Goal: Information Seeking & Learning: Understand process/instructions

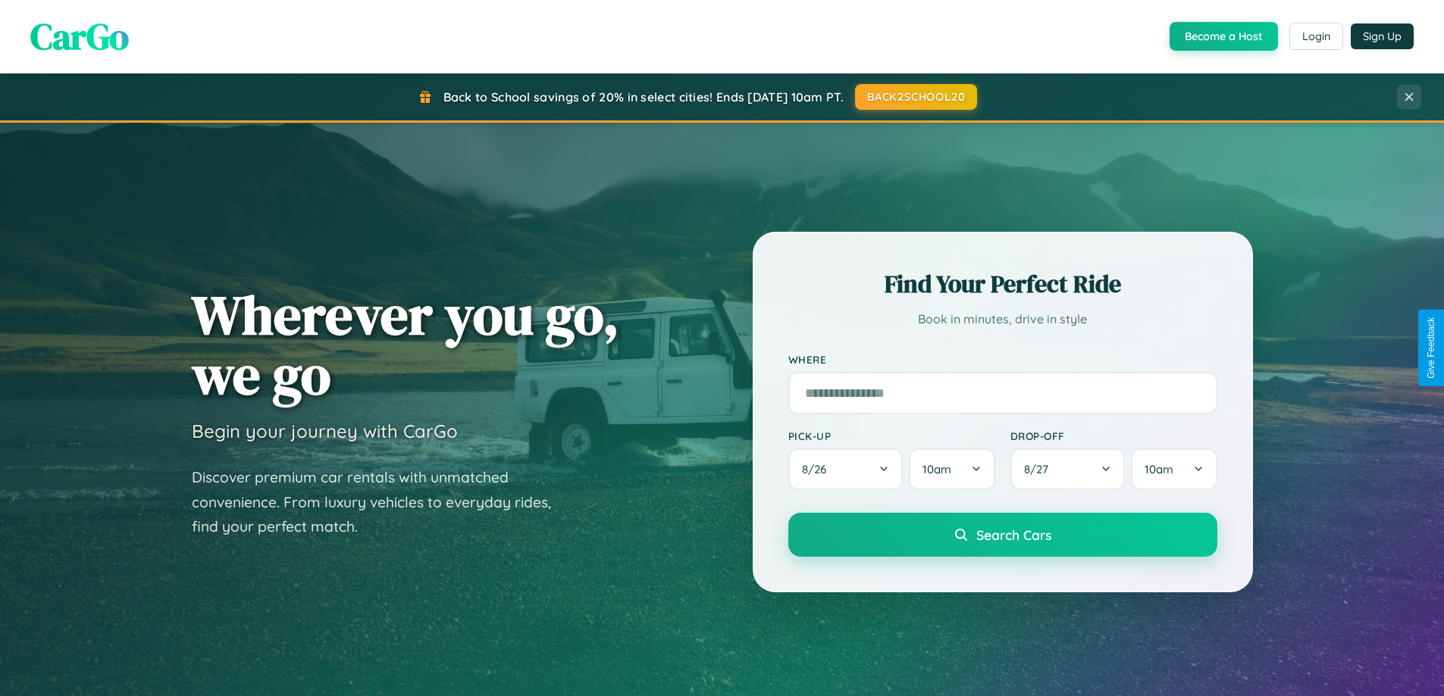
scroll to position [2916, 0]
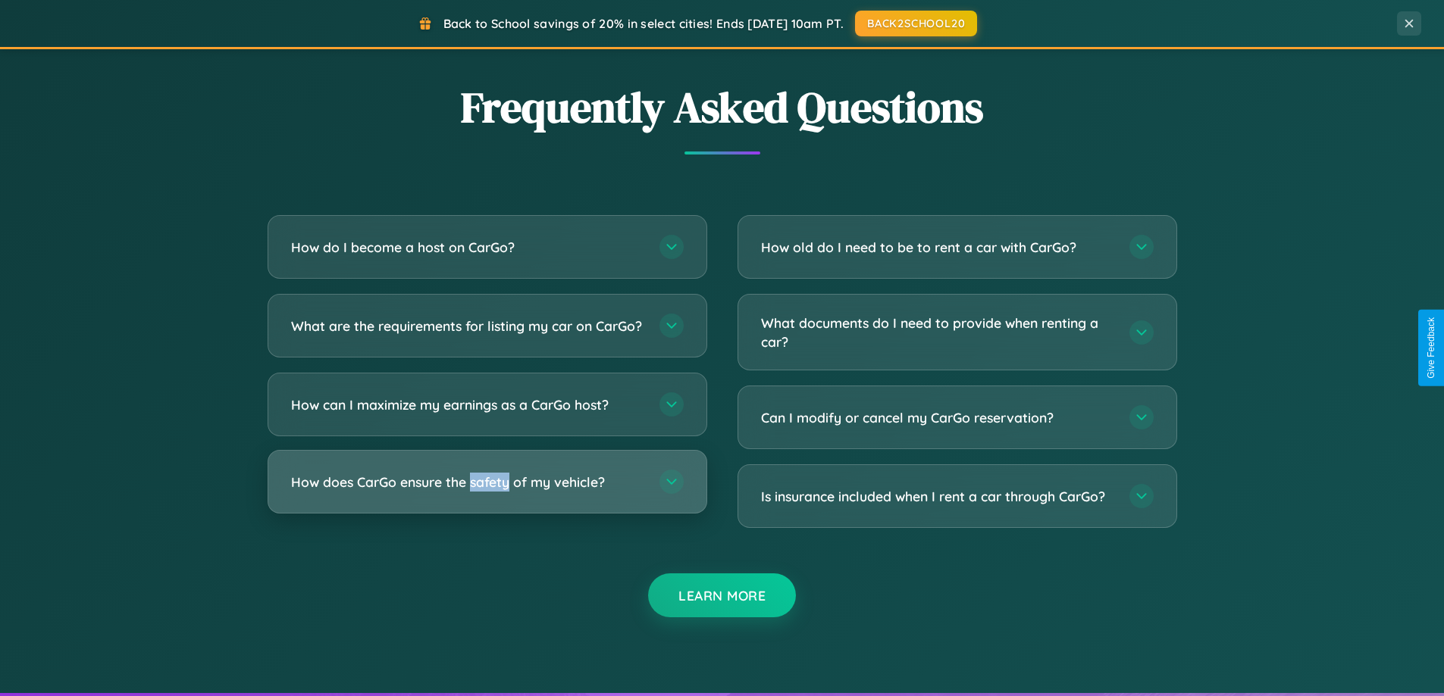
click at [487, 492] on h3 "How does CarGo ensure the safety of my vehicle?" at bounding box center [467, 482] width 353 height 19
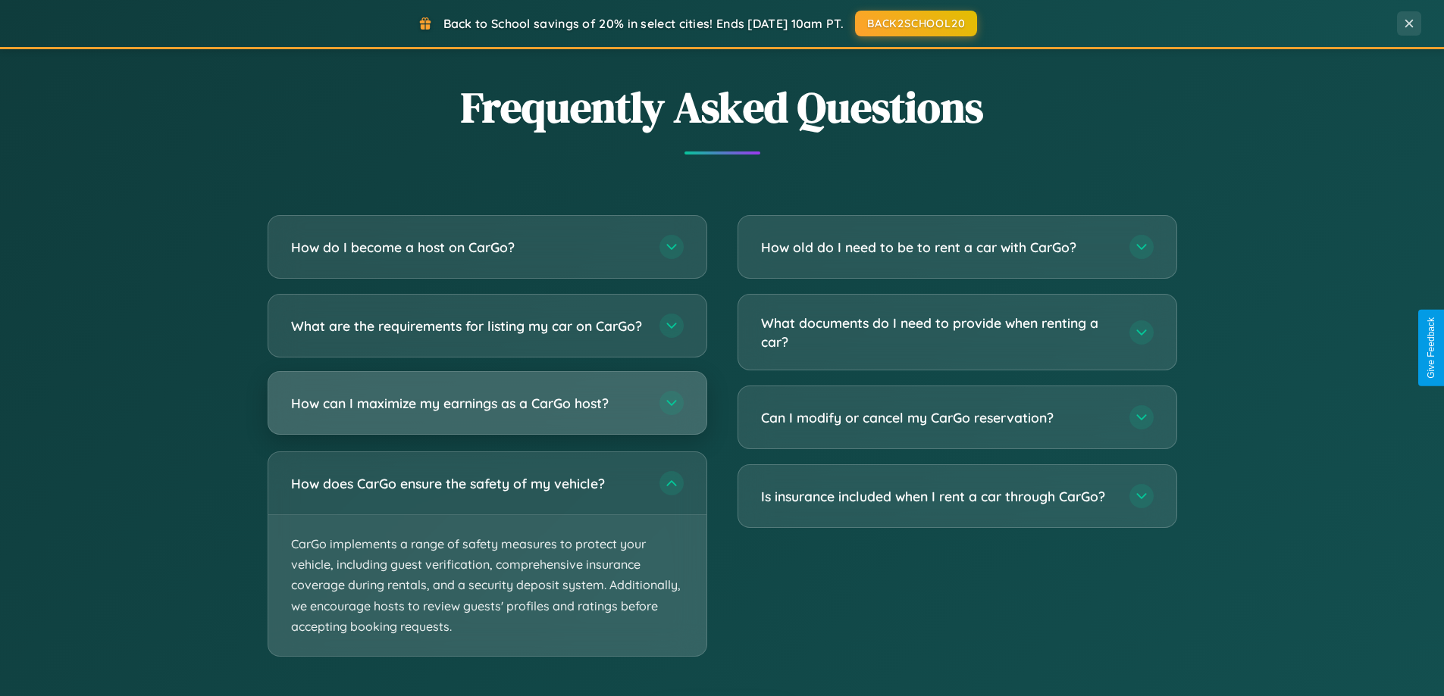
click at [487, 413] on h3 "How can I maximize my earnings as a CarGo host?" at bounding box center [467, 403] width 353 height 19
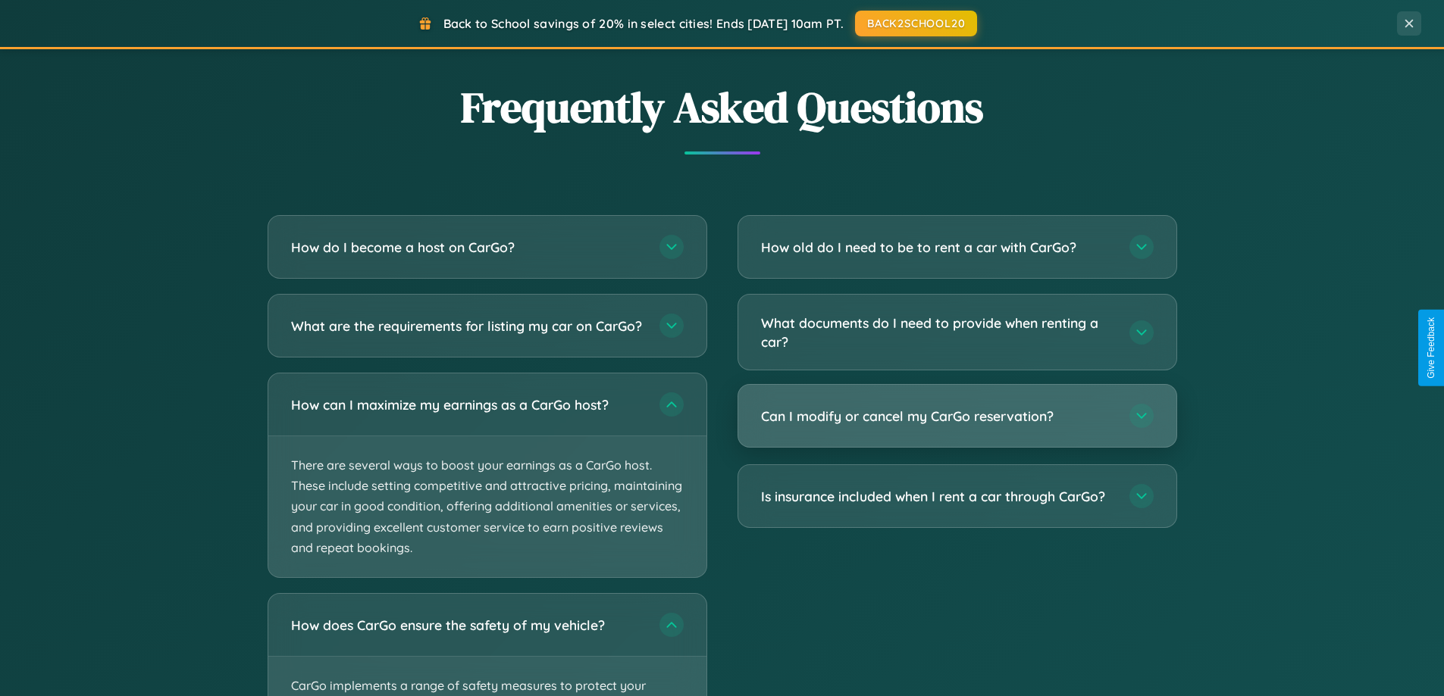
click at [956, 418] on h3 "Can I modify or cancel my CarGo reservation?" at bounding box center [937, 416] width 353 height 19
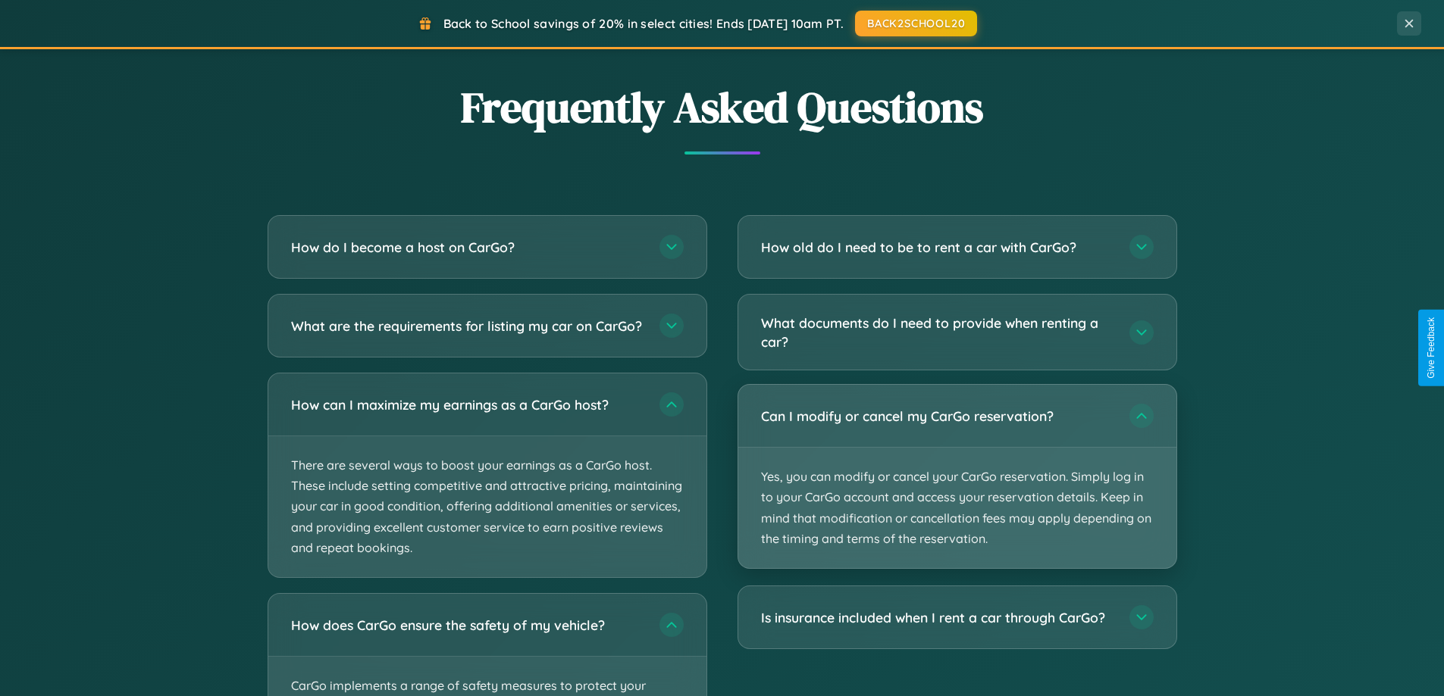
click at [956, 477] on p "Yes, you can modify or cancel your CarGo reservation. Simply log in to your Car…" at bounding box center [957, 508] width 438 height 120
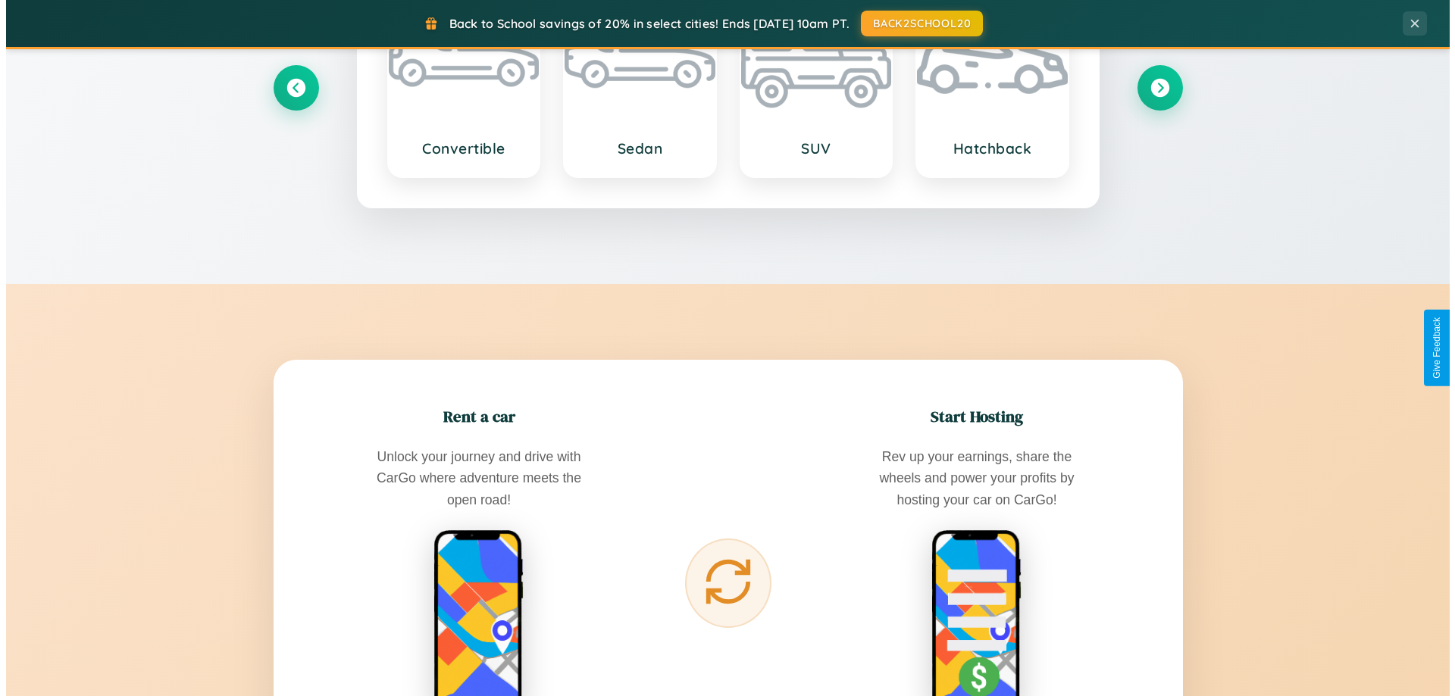
scroll to position [0, 0]
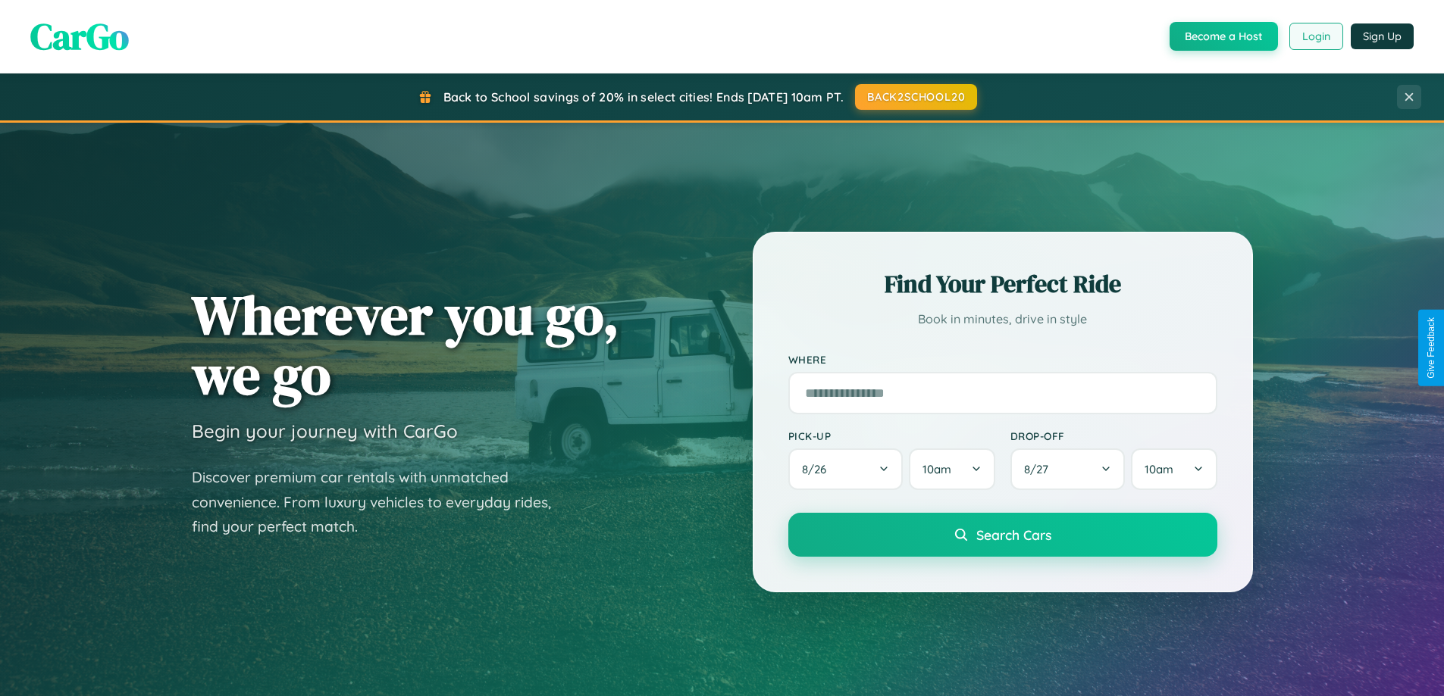
click at [1315, 36] on button "Login" at bounding box center [1316, 36] width 54 height 27
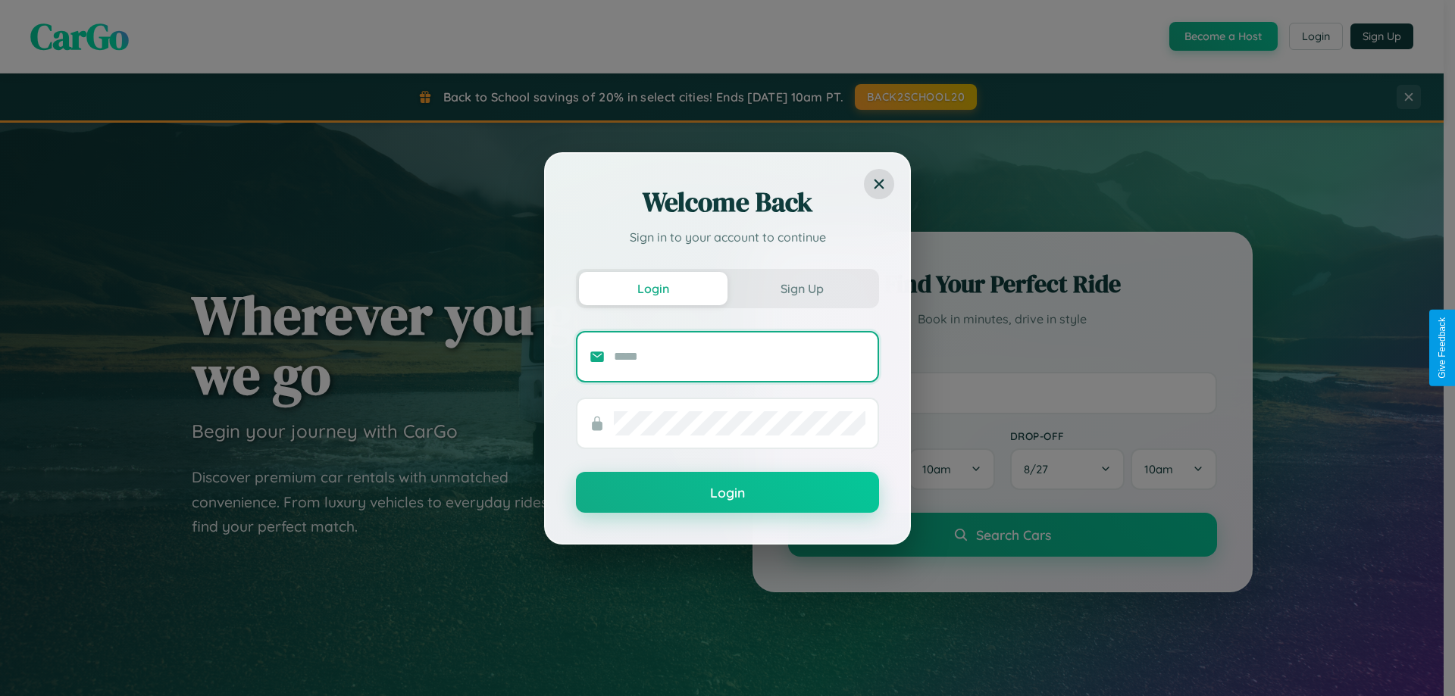
click at [740, 356] on input "text" at bounding box center [740, 357] width 252 height 24
type input "**********"
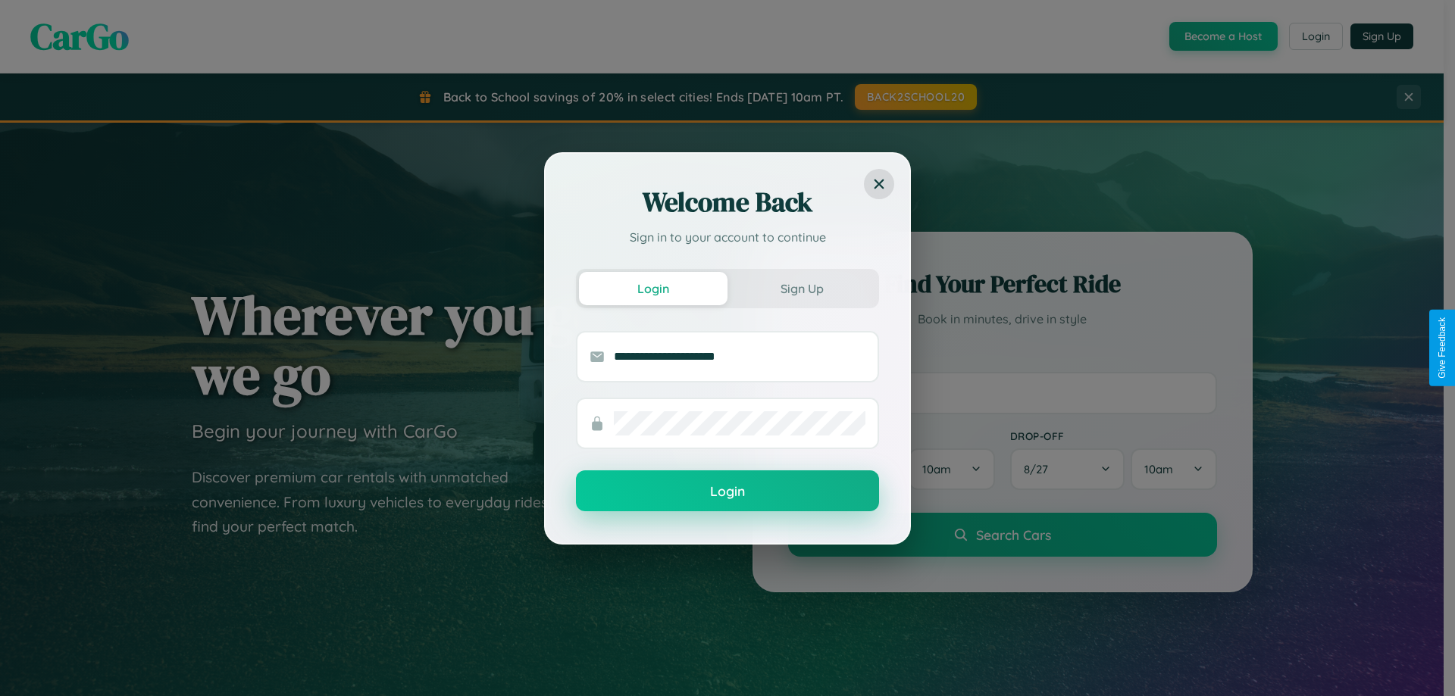
click at [728, 492] on button "Login" at bounding box center [727, 491] width 303 height 41
